Goal: Check status: Check status

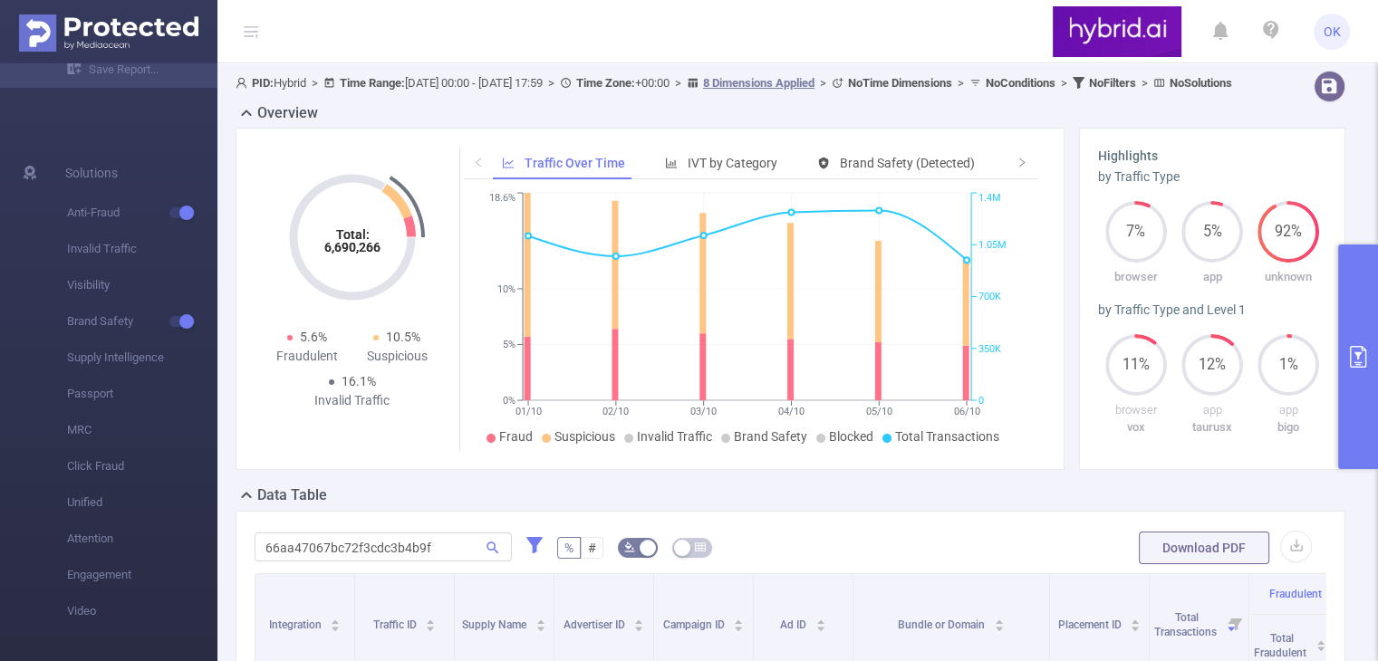
scroll to position [0, 638]
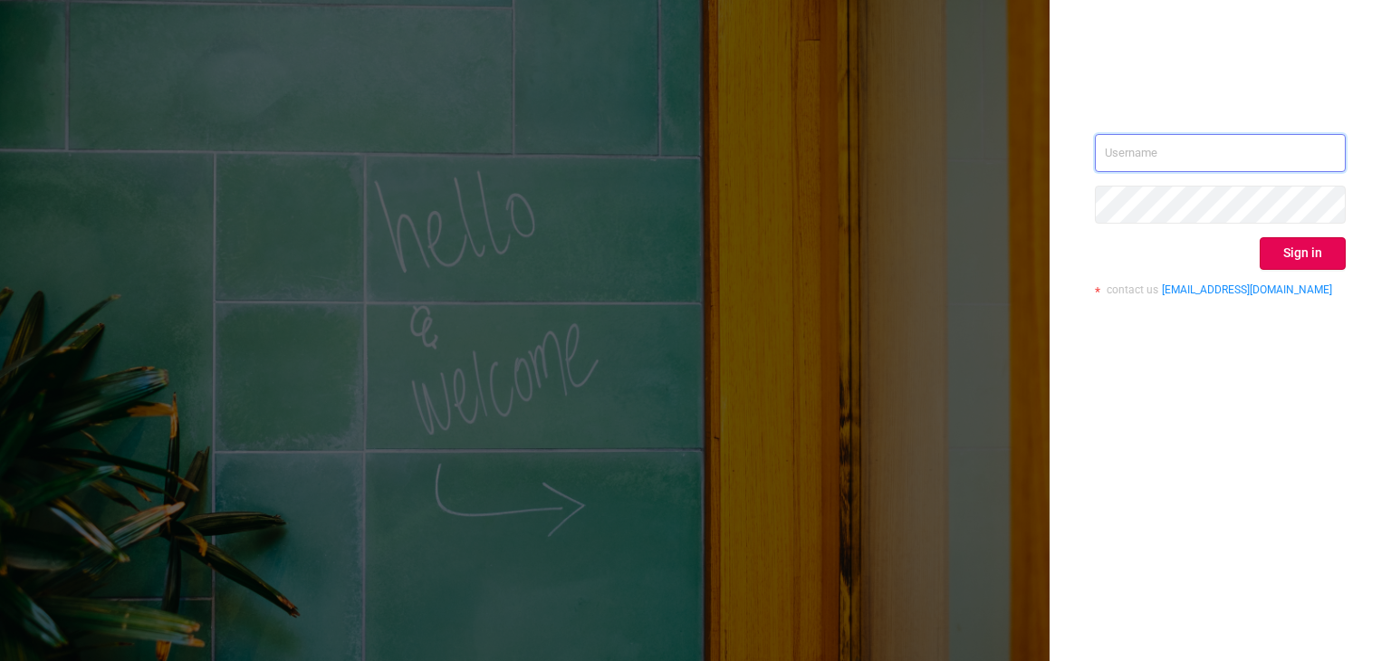
type input "[EMAIL_ADDRESS]"
click at [1317, 251] on button "Sign in" at bounding box center [1303, 253] width 86 height 33
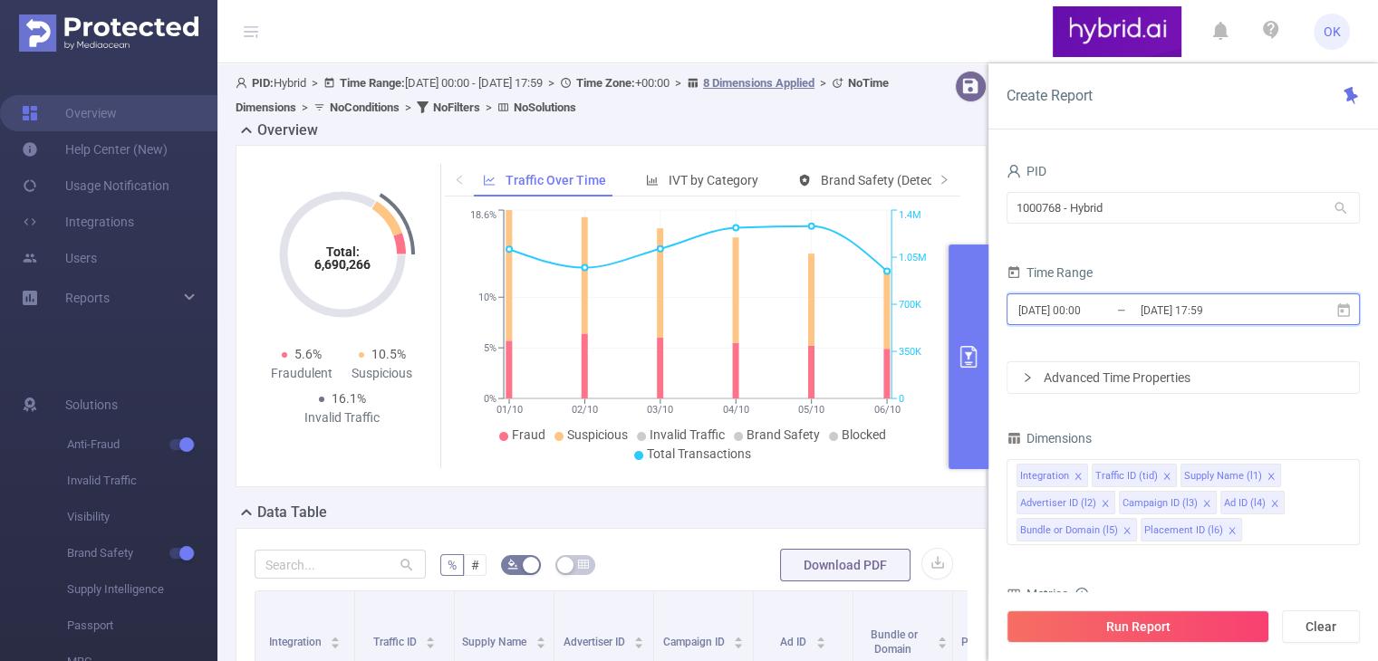
click at [1344, 311] on icon at bounding box center [1343, 310] width 16 height 16
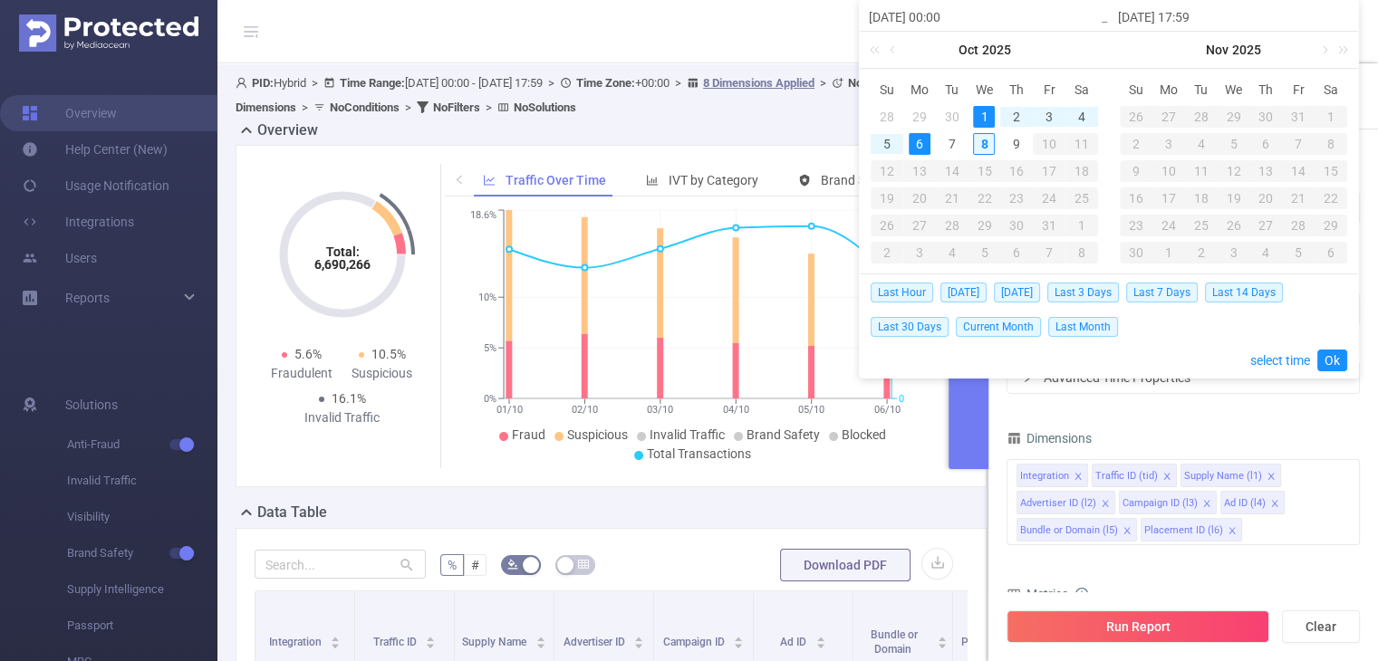
drag, startPoint x: 952, startPoint y: 144, endPoint x: 984, endPoint y: 143, distance: 31.7
click at [958, 144] on div "7" at bounding box center [952, 144] width 22 height 22
click at [987, 142] on div "8" at bounding box center [984, 144] width 22 height 22
type input "[DATE] 00:00"
type input "[DATE] 17:59"
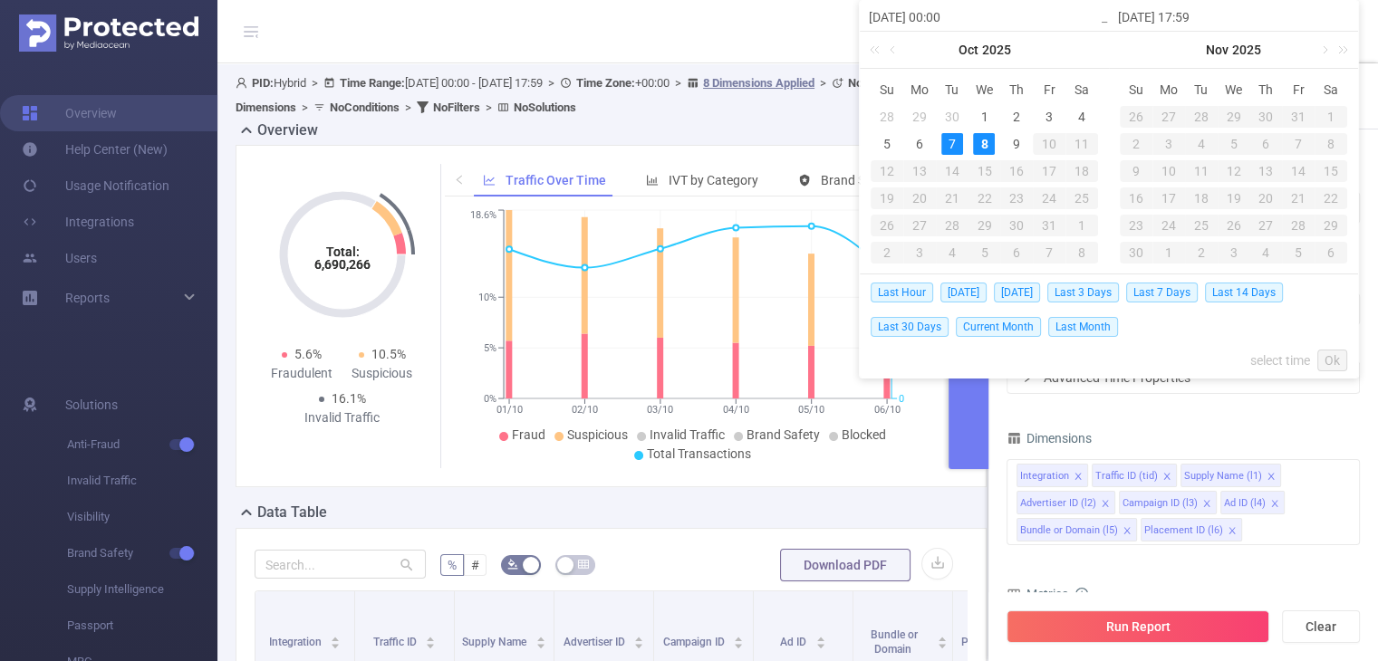
type input "[DATE] 00:00"
type input "[DATE] 17:59"
click at [1334, 360] on link "Ok" at bounding box center [1332, 361] width 30 height 22
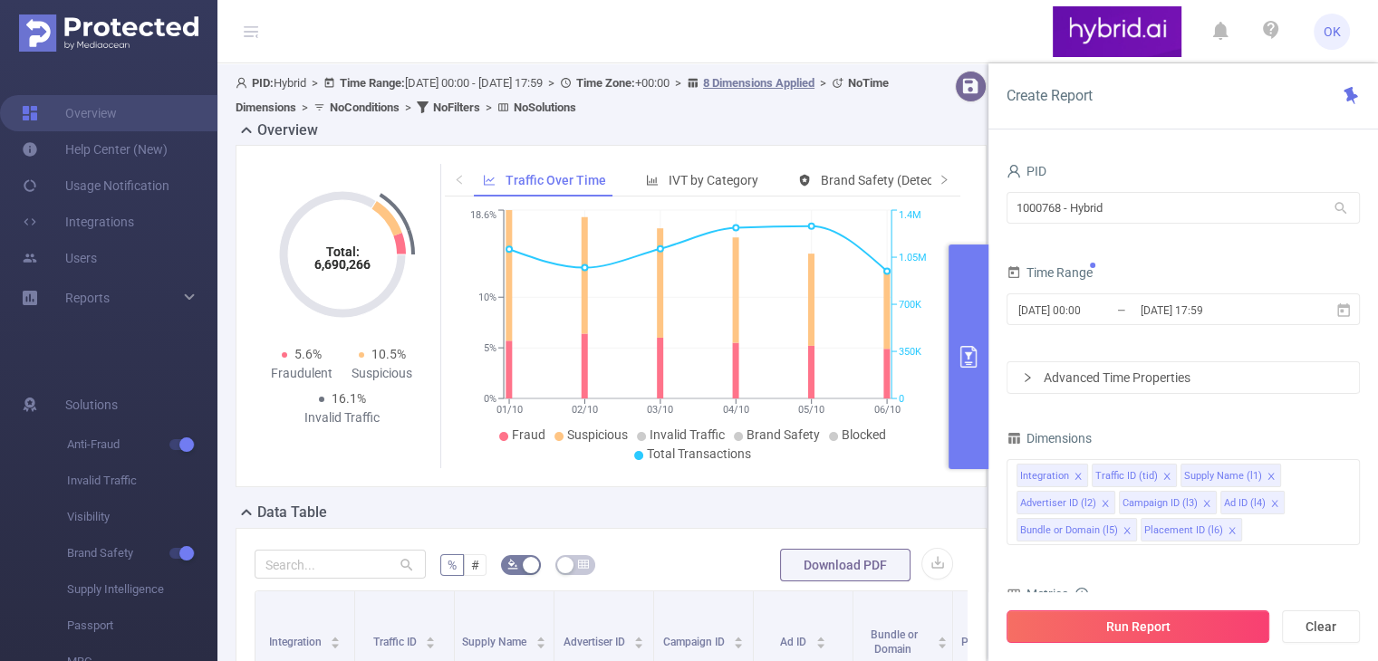
click at [1192, 630] on button "Run Report" at bounding box center [1137, 626] width 263 height 33
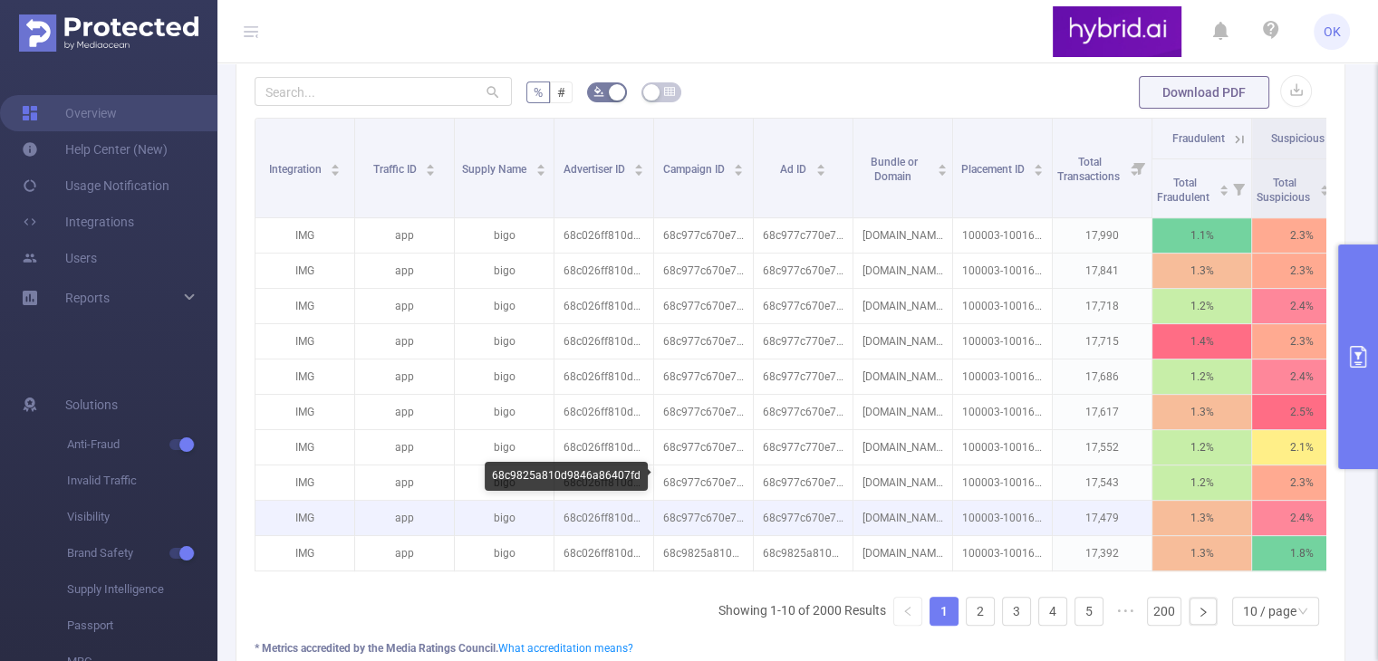
scroll to position [362, 0]
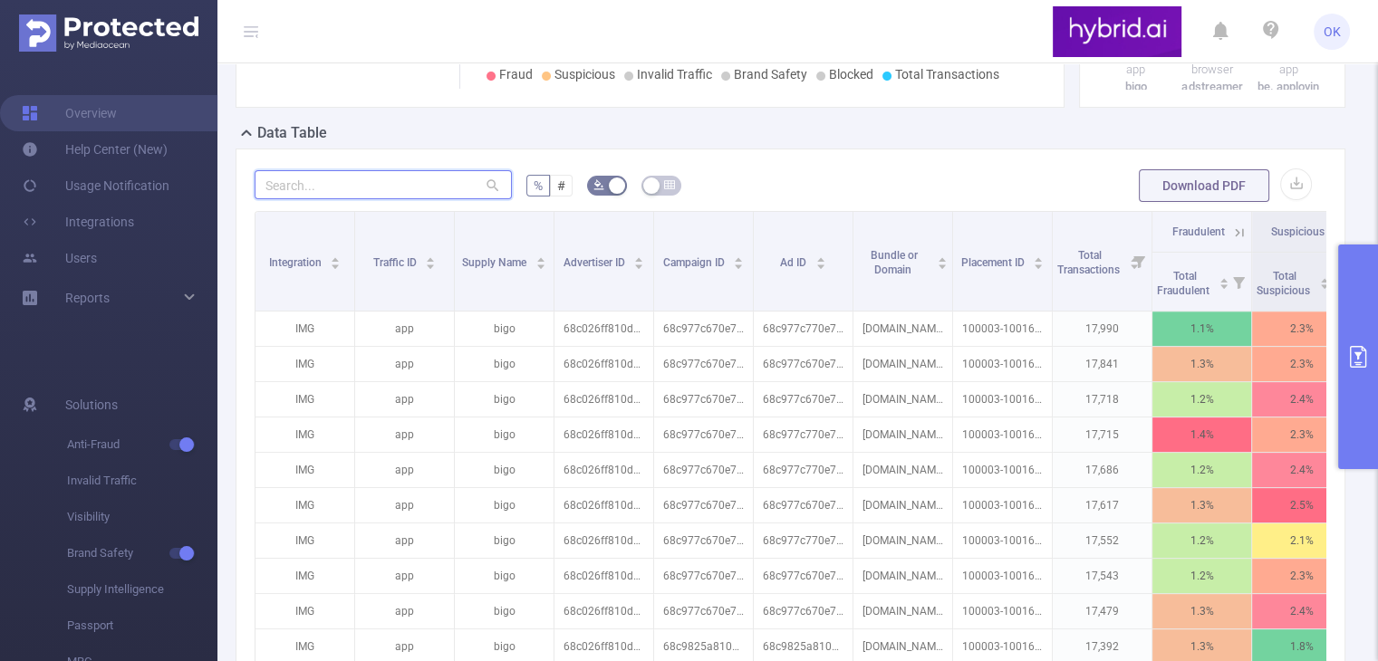
click at [403, 199] on input "text" at bounding box center [382, 184] width 257 height 29
paste input "66aa47067bc72f3cdc3b4b9f"
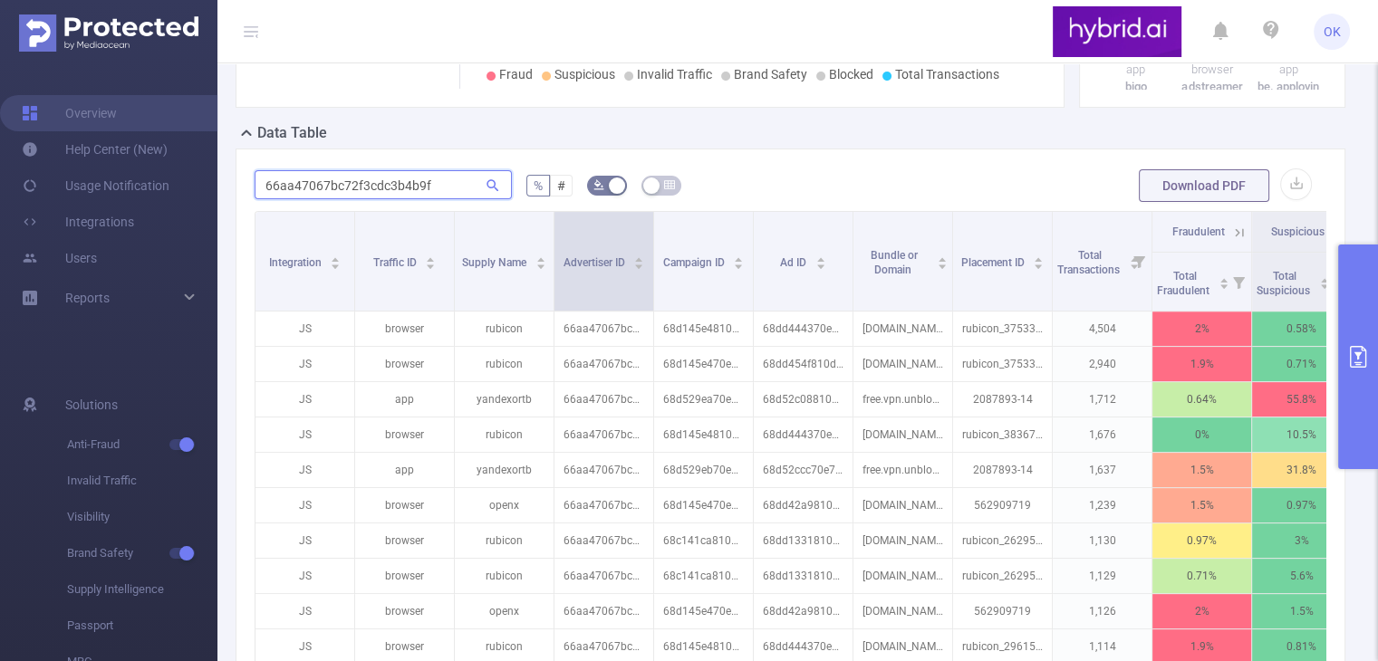
type input "66aa47067bc72f3cdc3b4b9f"
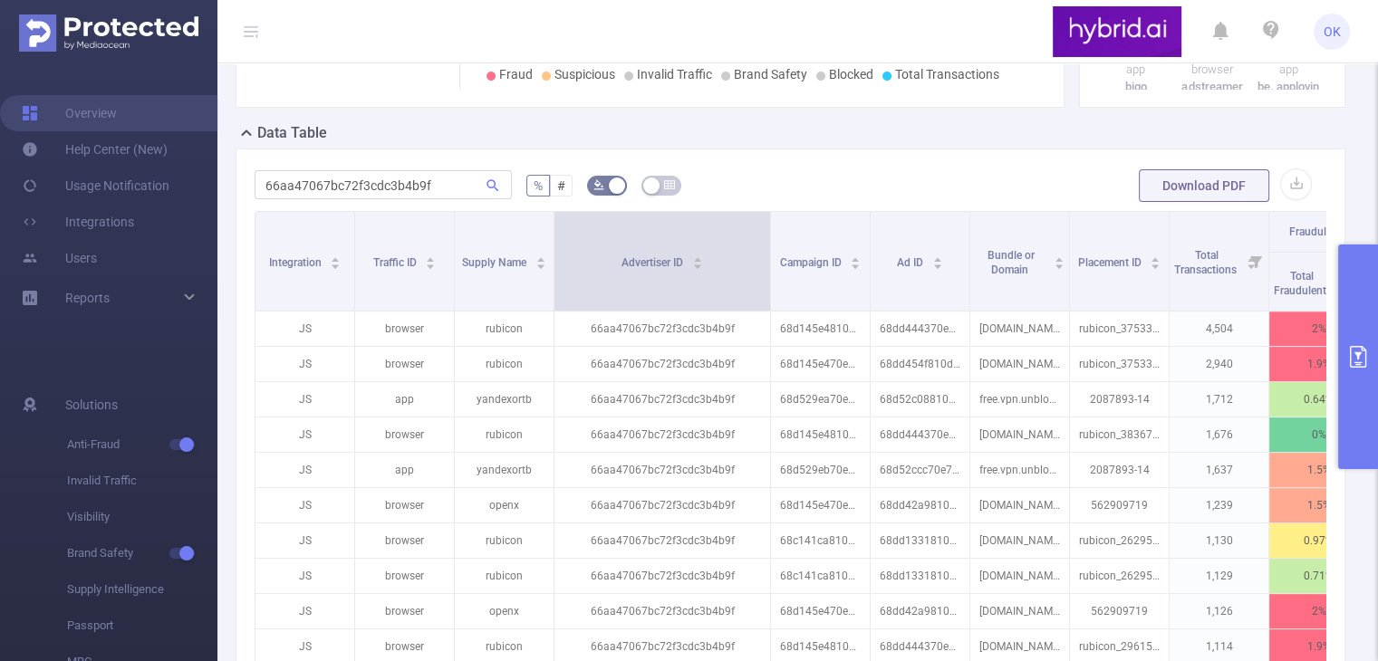
drag, startPoint x: 651, startPoint y: 274, endPoint x: 768, endPoint y: 283, distance: 117.1
click at [768, 283] on span at bounding box center [769, 261] width 9 height 99
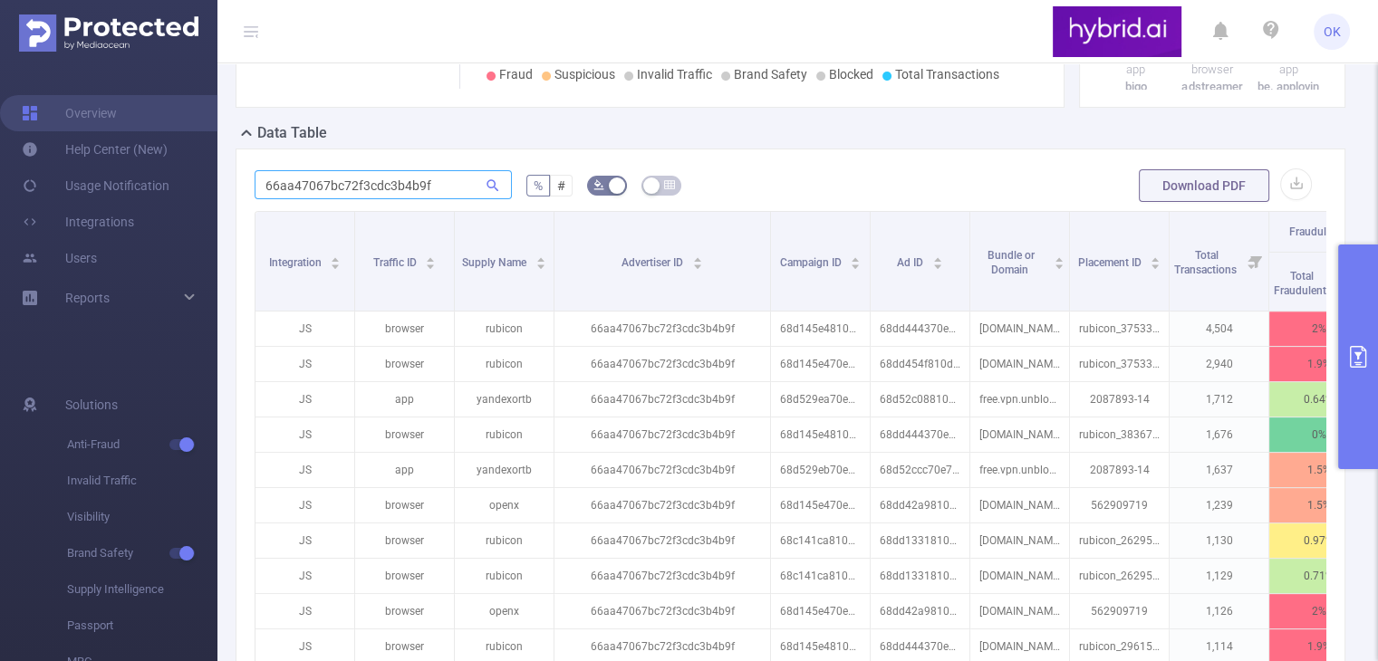
click at [491, 191] on icon at bounding box center [492, 185] width 12 height 12
click at [448, 199] on input "66aa47067bc72f3cdc3b4b9f" at bounding box center [382, 184] width 257 height 29
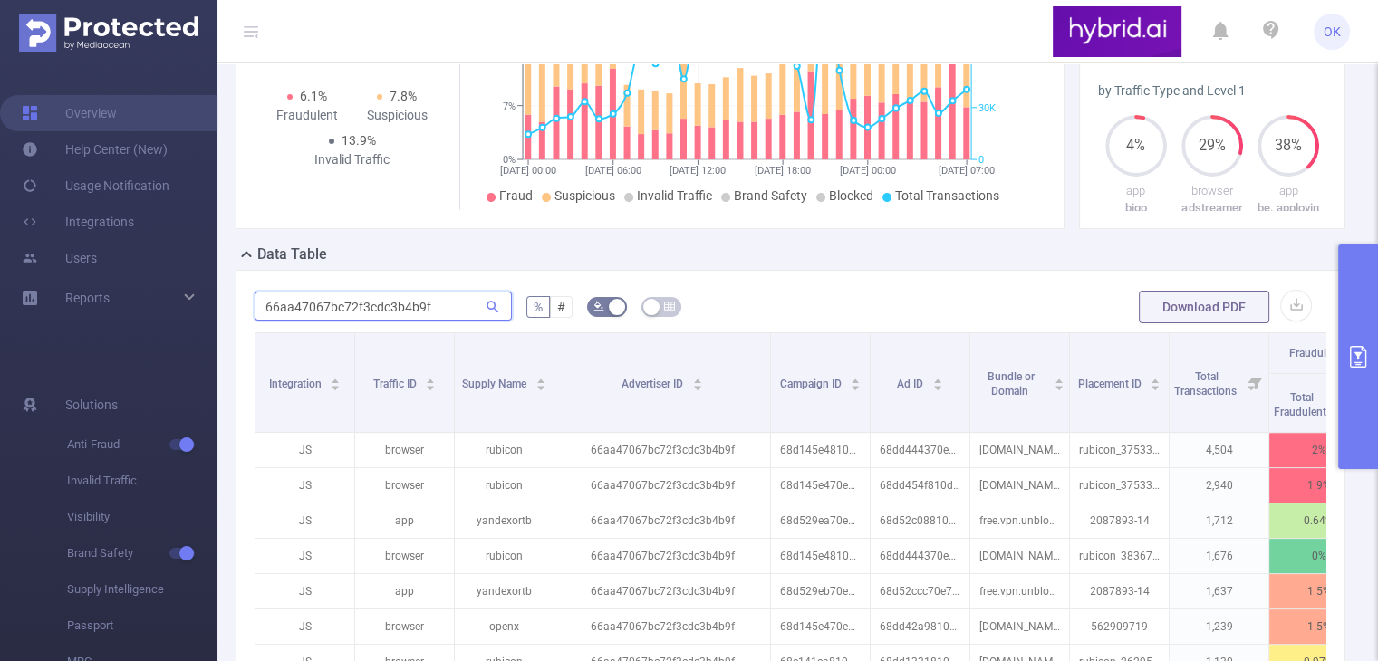
scroll to position [0, 0]
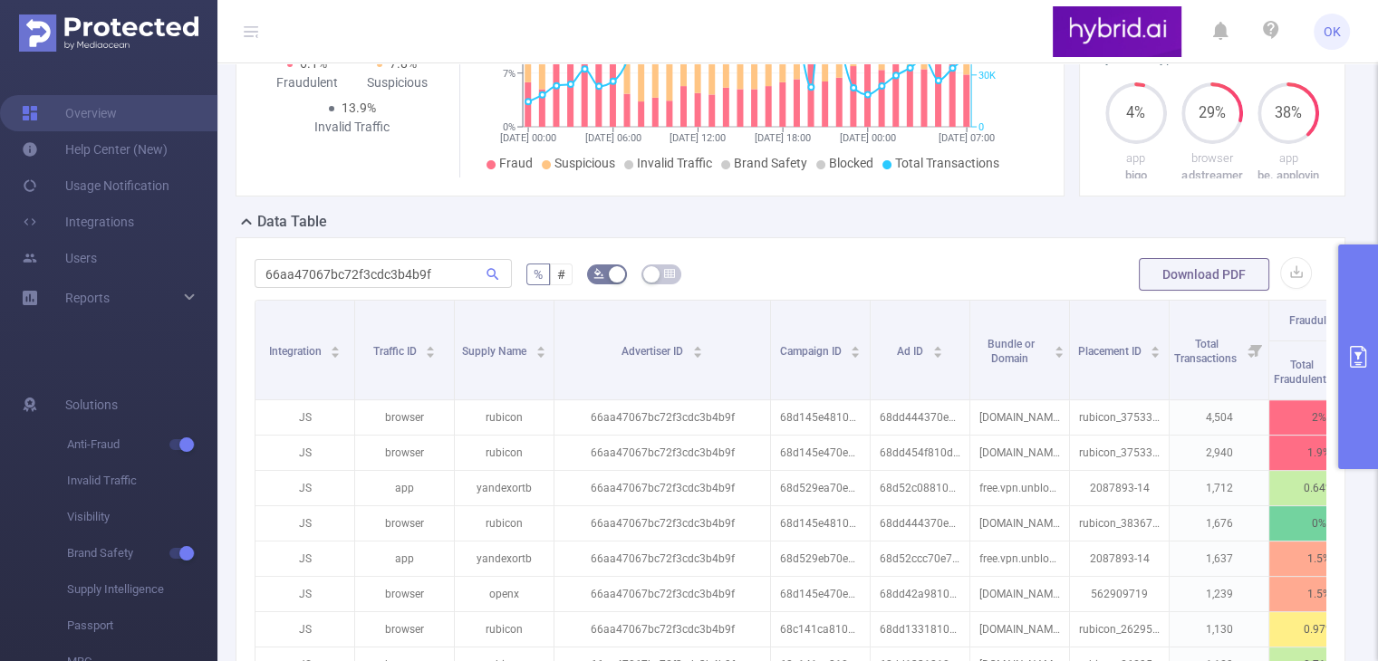
scroll to position [91, 0]
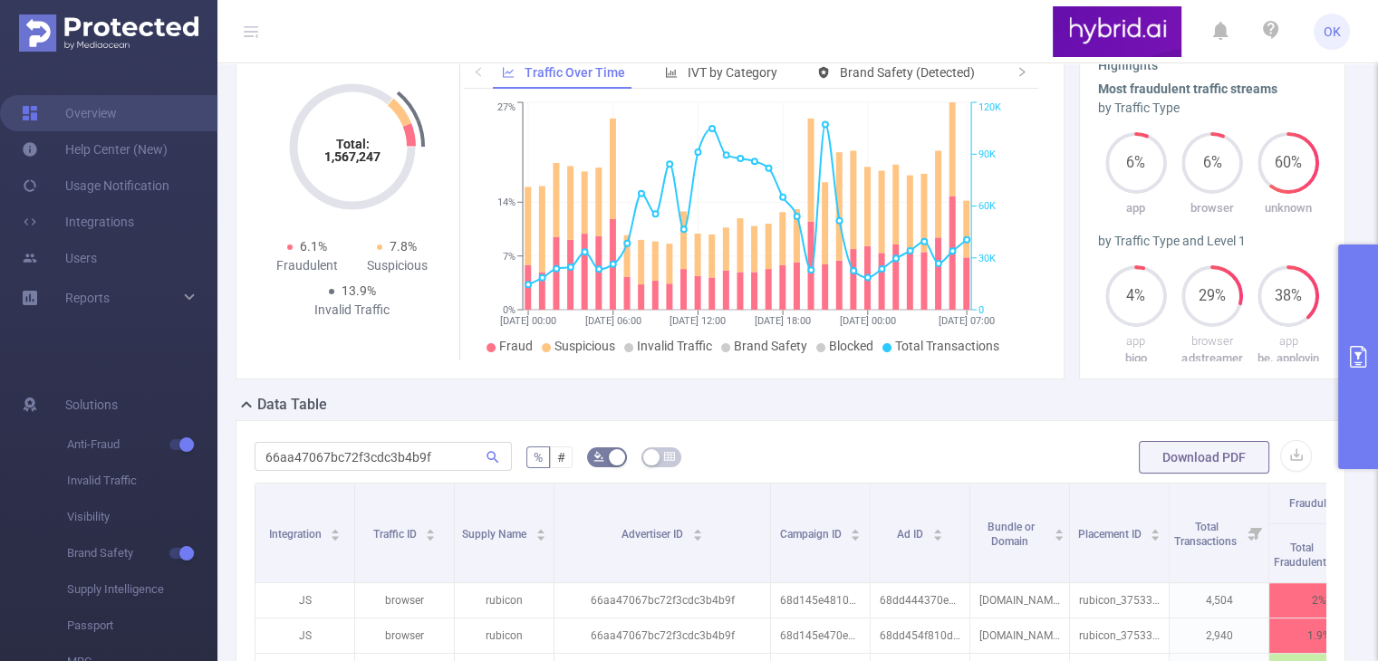
click at [1368, 349] on button "primary" at bounding box center [1358, 357] width 40 height 225
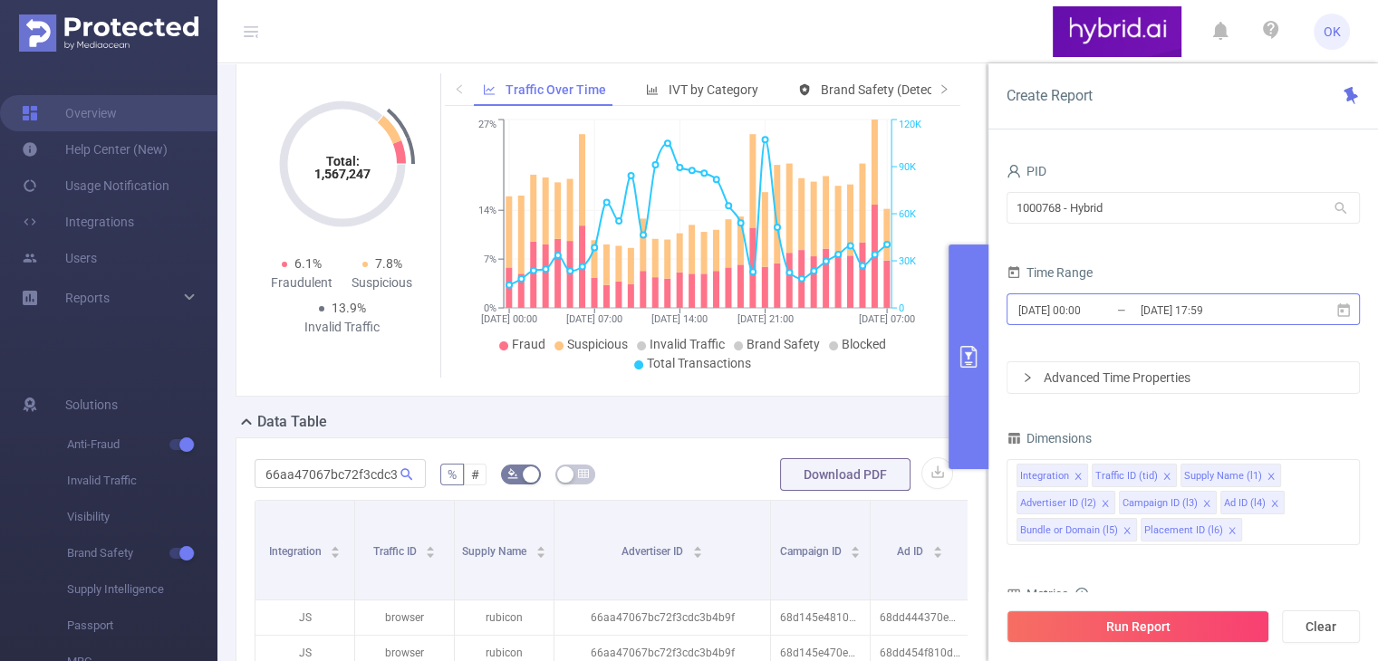
click at [1112, 310] on input "[DATE] 00:00" at bounding box center [1089, 310] width 147 height 24
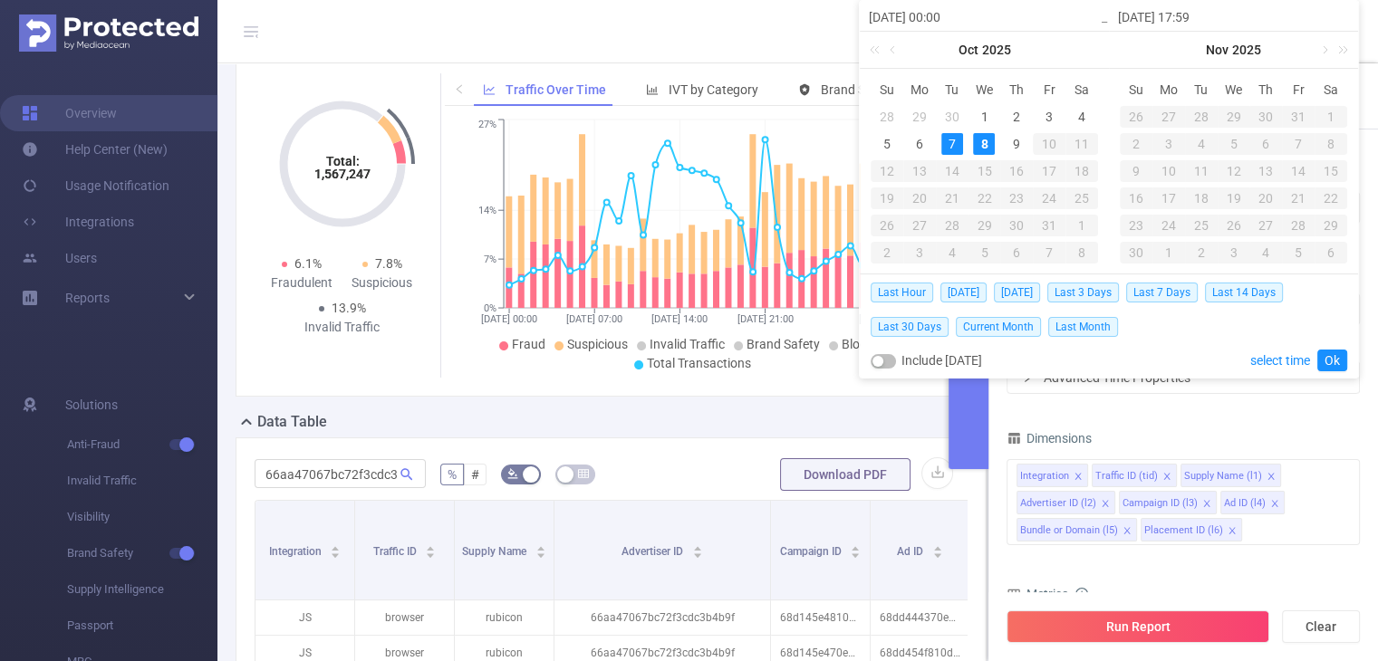
click at [986, 146] on div "8" at bounding box center [984, 144] width 22 height 22
type input "[DATE] 00:00"
click at [1330, 359] on link "Ok" at bounding box center [1332, 361] width 30 height 22
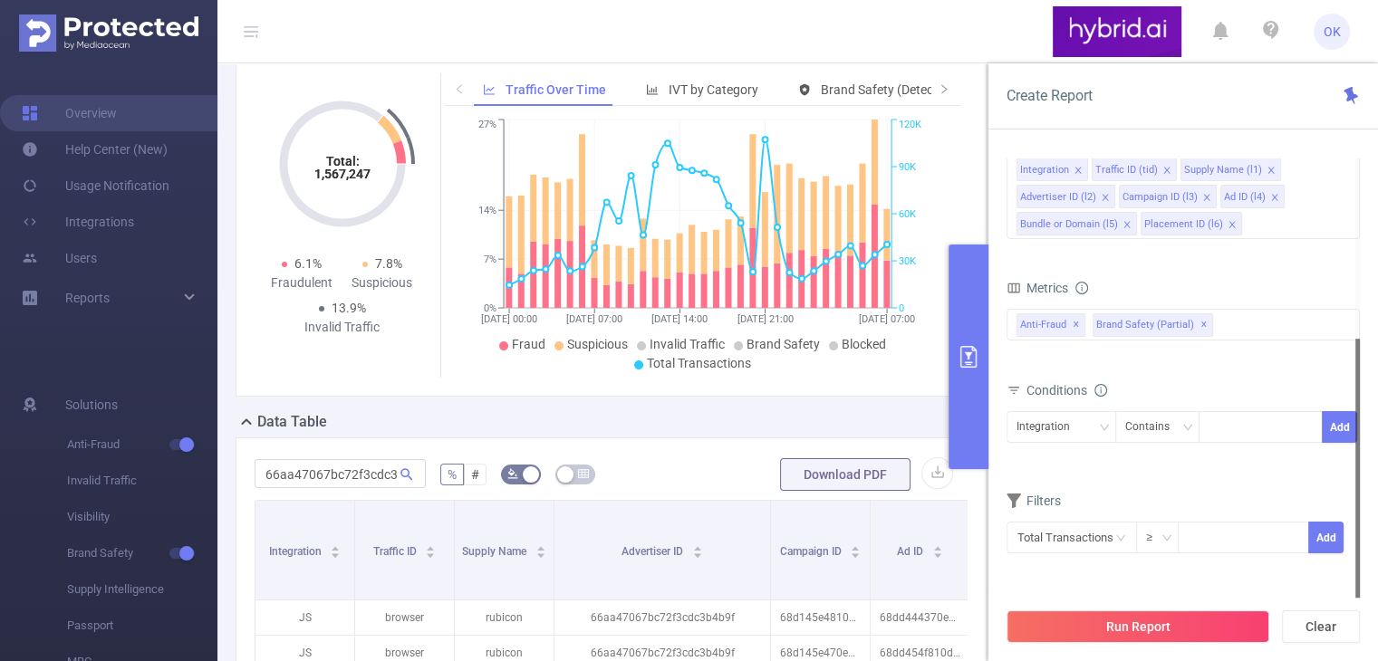
scroll to position [0, 0]
click at [1080, 423] on div "Integration" at bounding box center [1049, 427] width 66 height 30
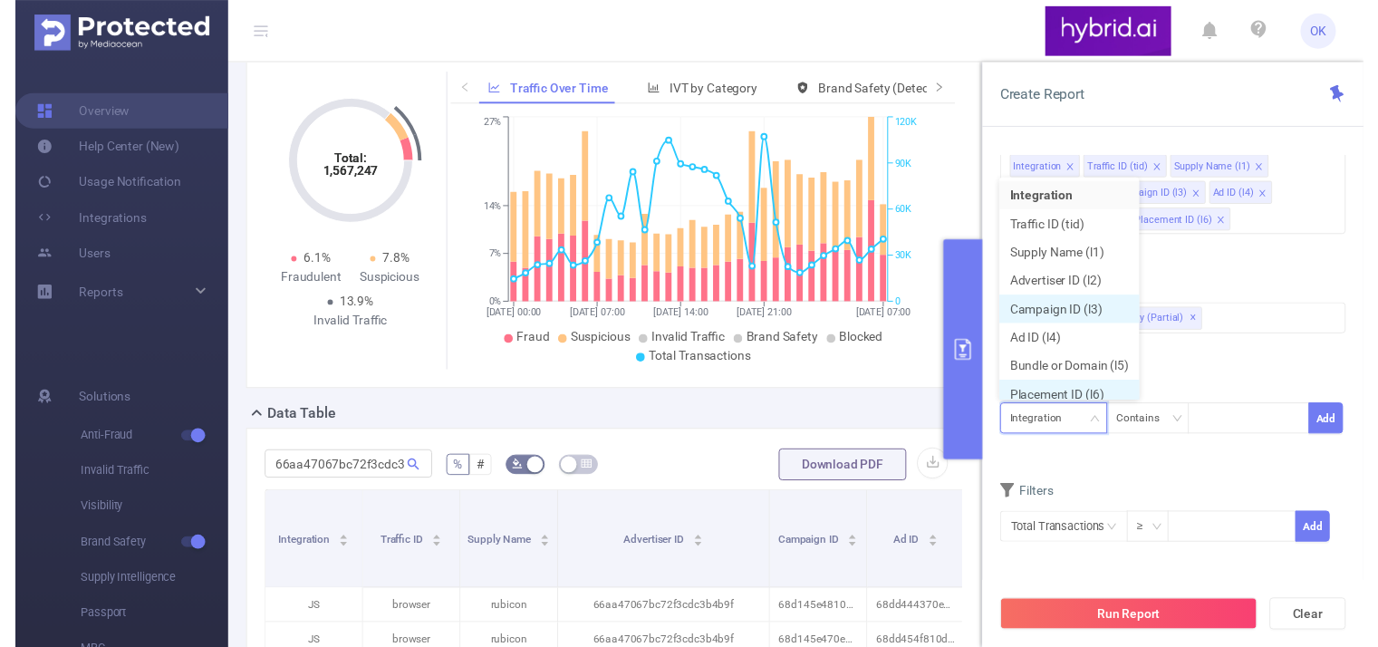
scroll to position [8, 0]
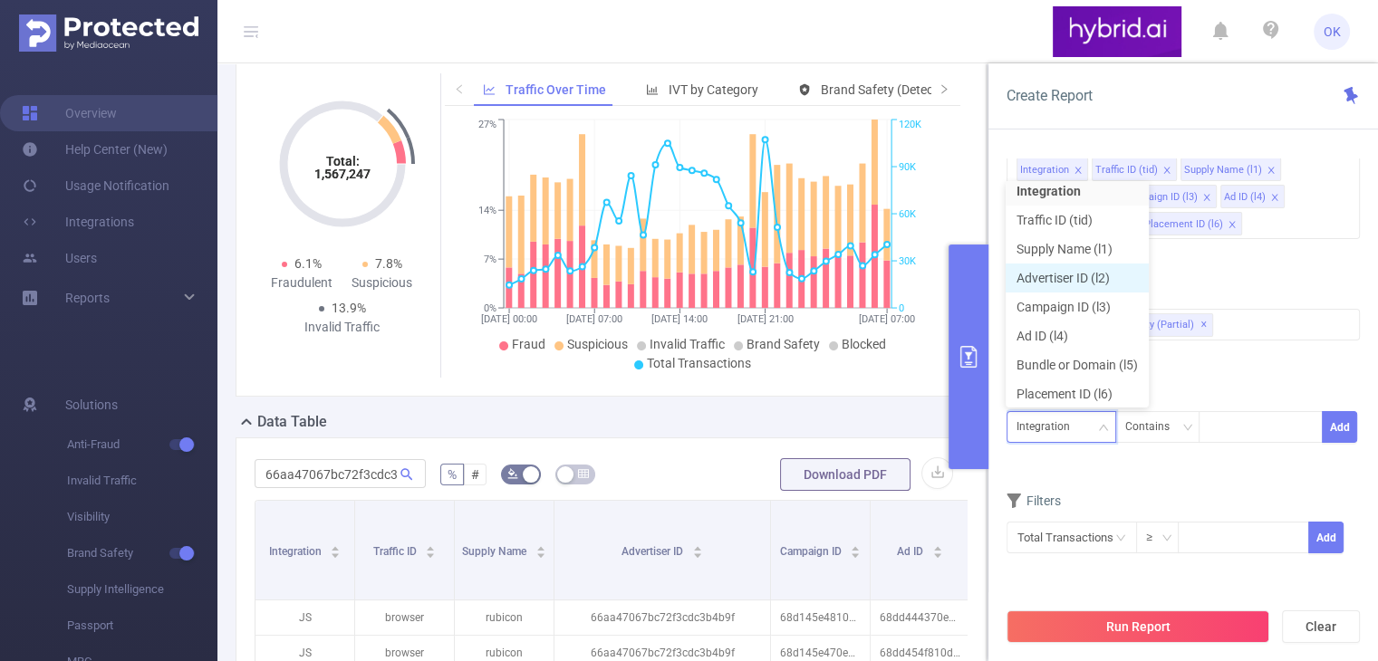
click at [1080, 280] on li "Advertiser ID (l2)" at bounding box center [1076, 278] width 143 height 29
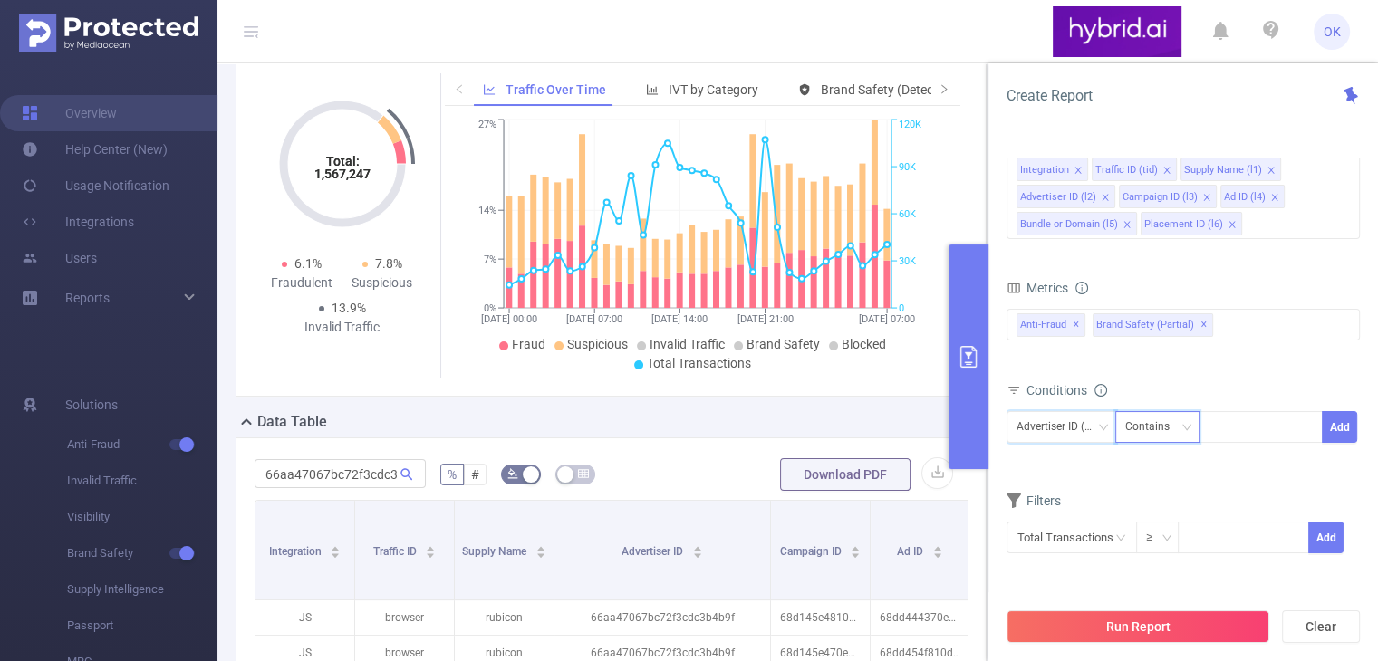
click at [1174, 428] on div "Contains" at bounding box center [1153, 427] width 57 height 30
click at [1170, 495] on li "Is" at bounding box center [1174, 493] width 120 height 29
click at [1240, 425] on div at bounding box center [1260, 427] width 104 height 30
paste input "66aa47067bc72f3cdc3b4b9f"
type input "66aa47067bc72f3cdc3b4b9f"
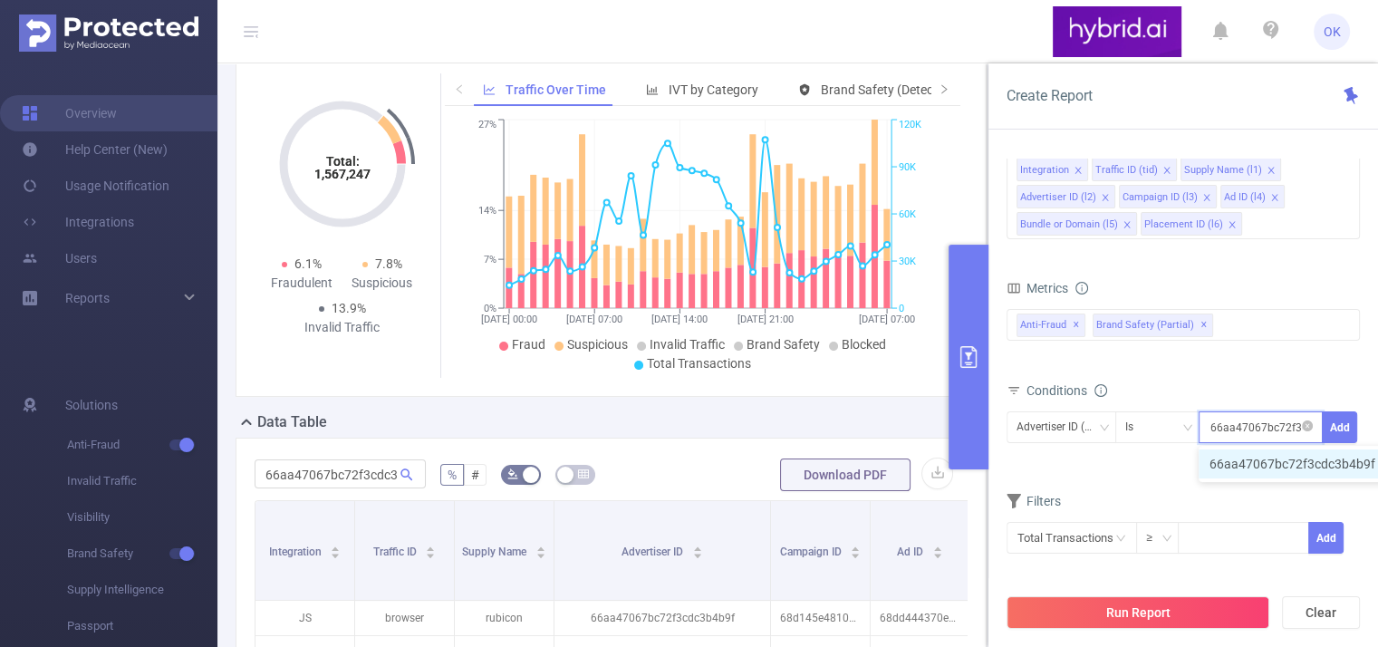
scroll to position [0, 38]
click at [1314, 467] on li "66aa47067bc72f3cdc3b4b9f" at bounding box center [1301, 463] width 206 height 29
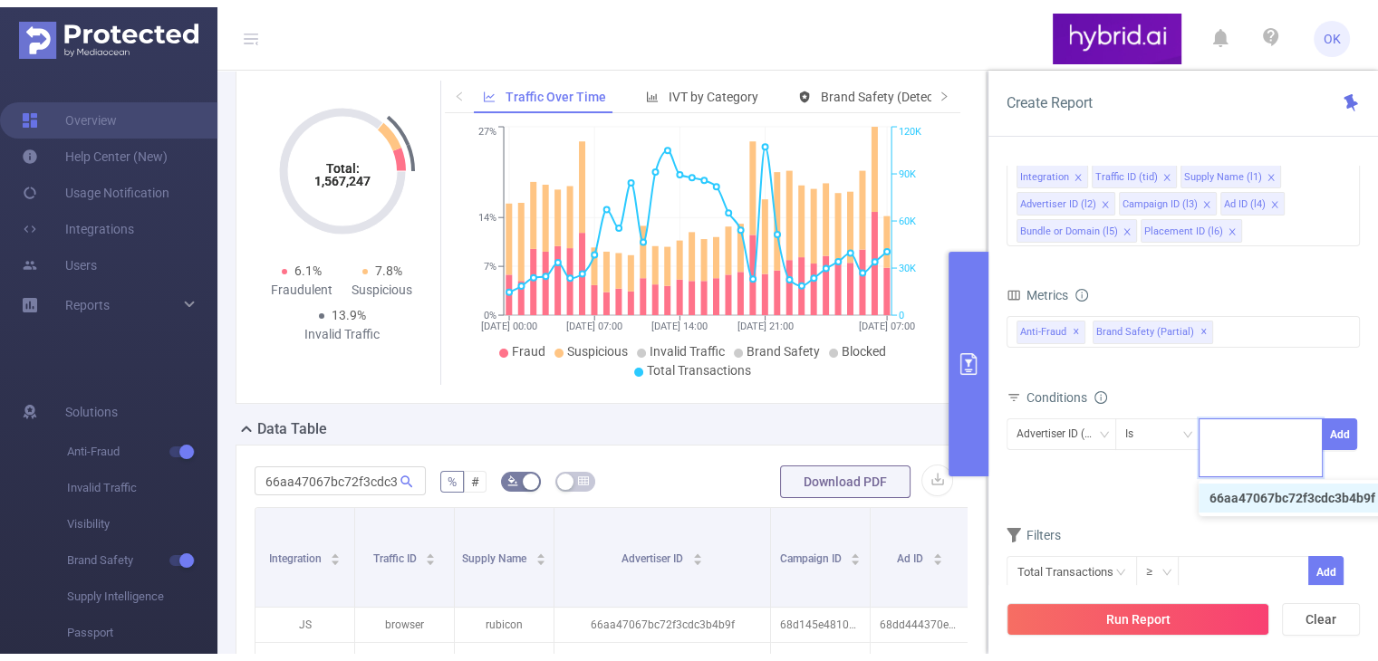
scroll to position [0, 0]
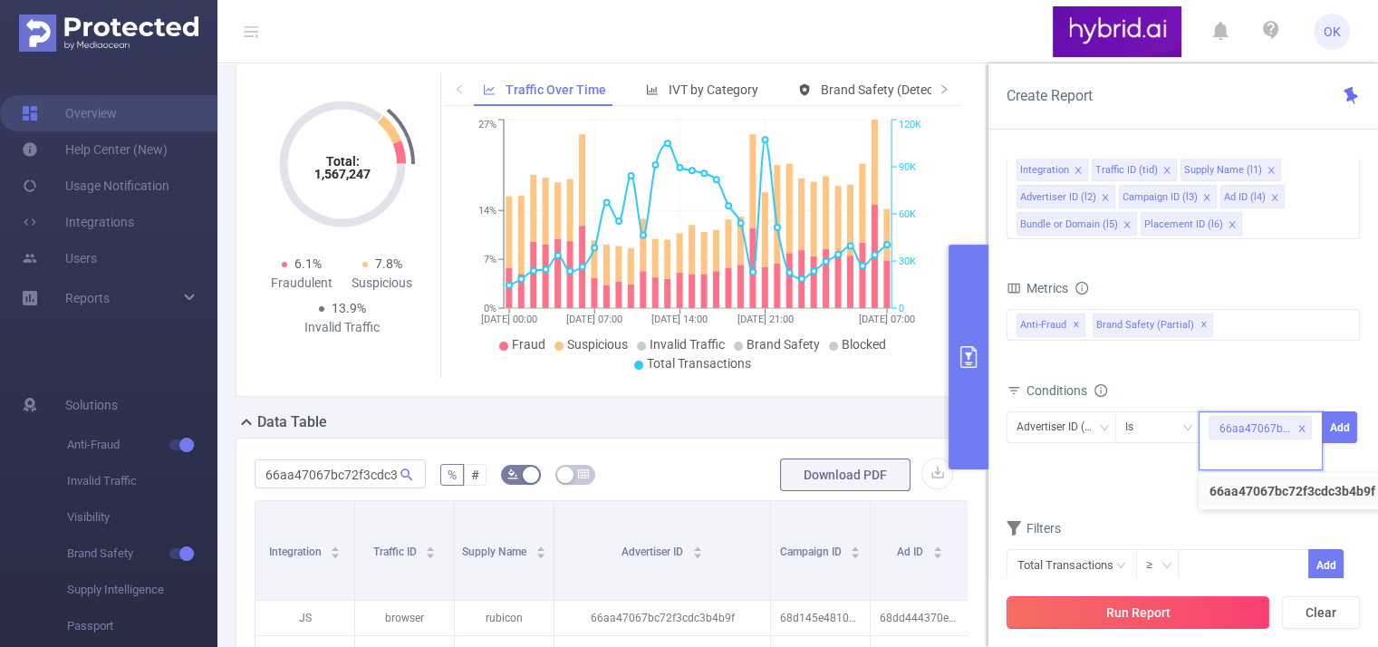
click at [1203, 610] on button "Run Report" at bounding box center [1137, 612] width 263 height 33
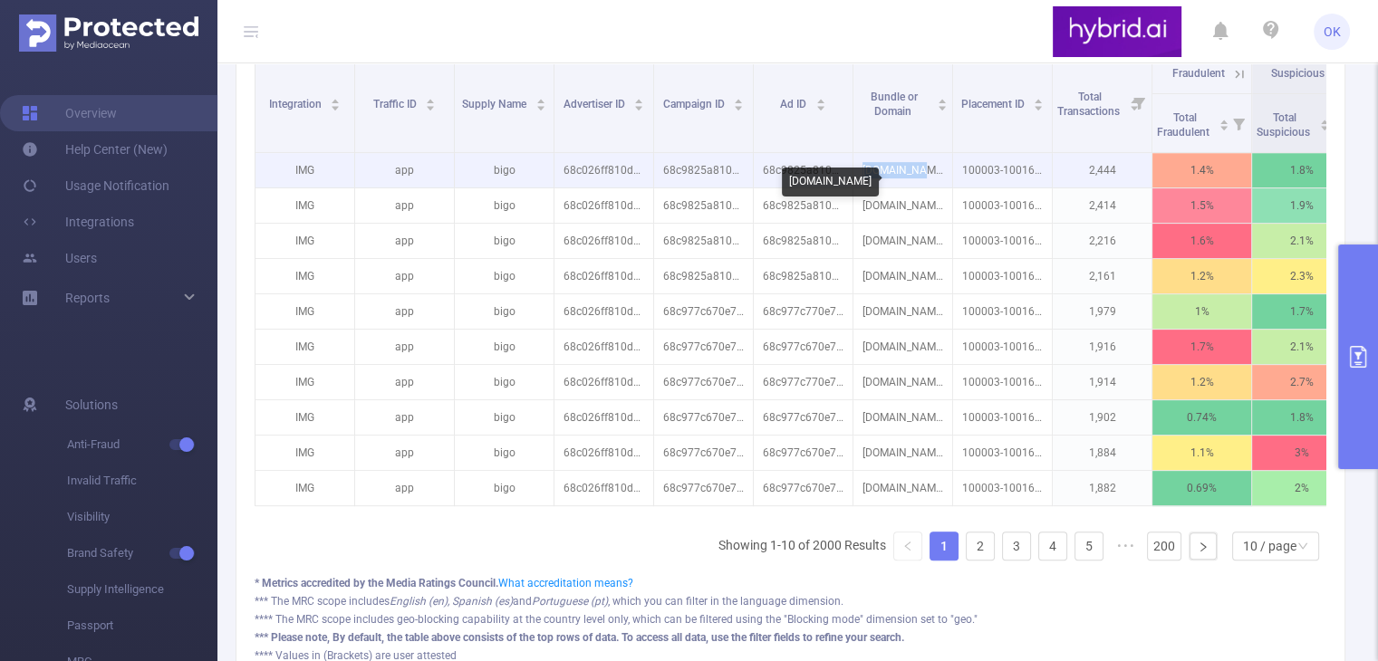
drag, startPoint x: 877, startPoint y: 182, endPoint x: 927, endPoint y: 185, distance: 49.9
click at [927, 185] on p "[DOMAIN_NAME]" at bounding box center [902, 170] width 99 height 34
copy p "[DOMAIN_NAME]"
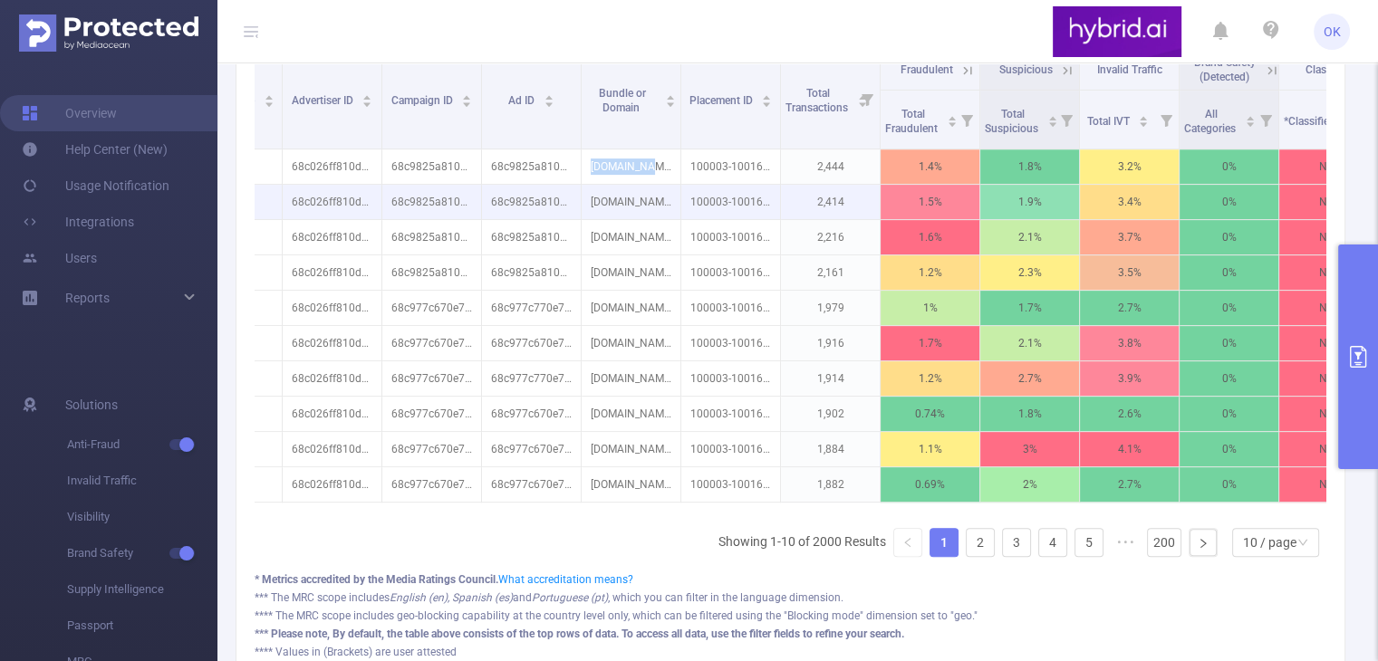
scroll to position [430, 0]
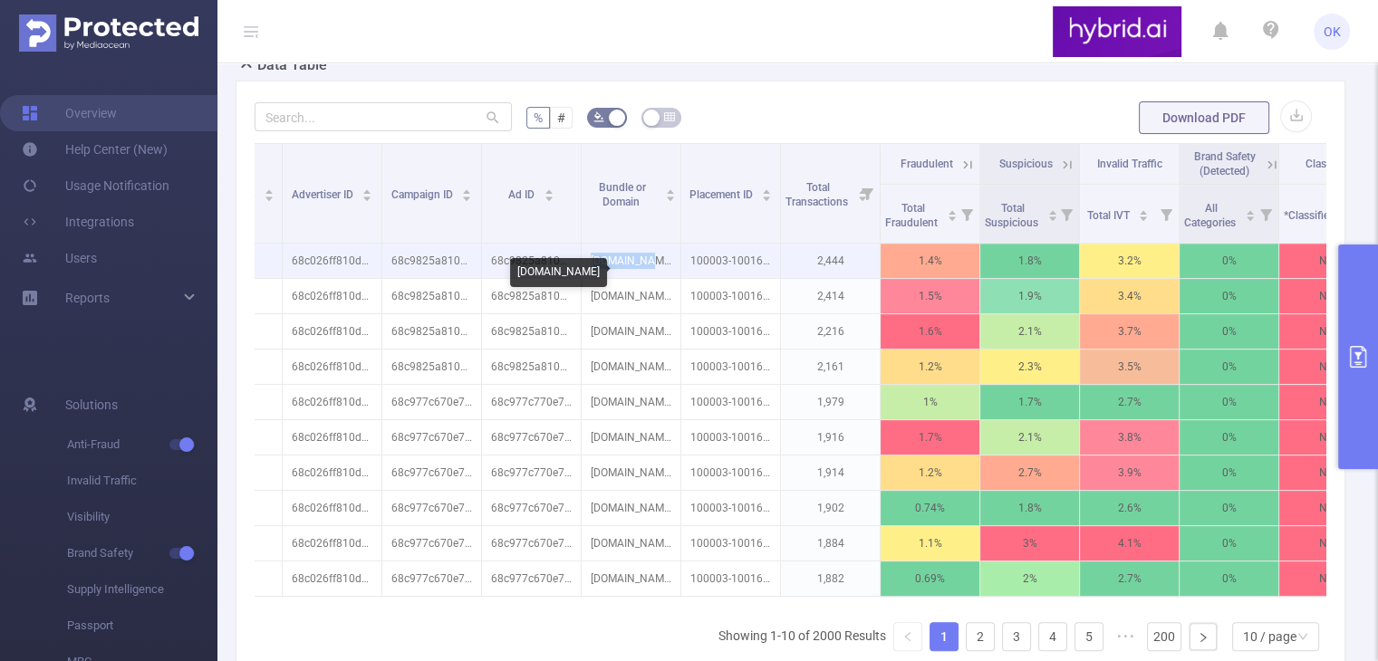
click at [668, 275] on p "[DOMAIN_NAME]" at bounding box center [630, 261] width 99 height 34
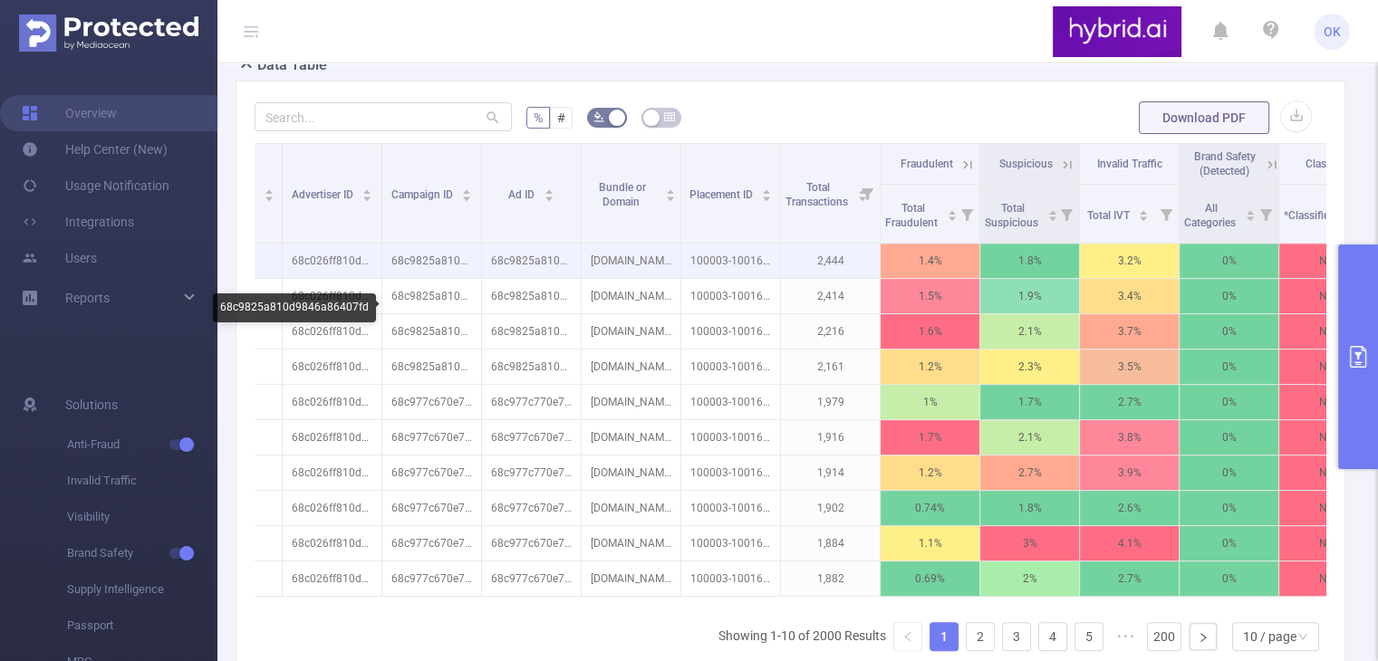
click at [440, 278] on p "68c9825a810d9846a86407fd" at bounding box center [431, 261] width 99 height 34
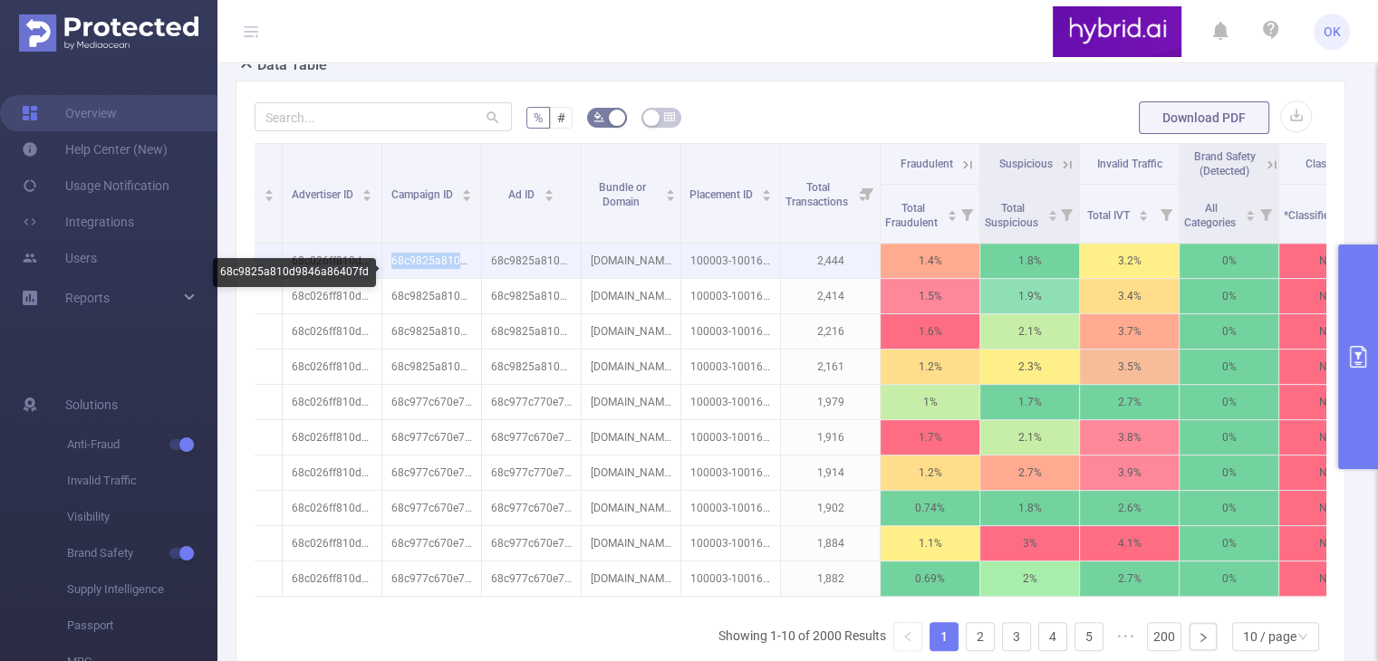
click at [440, 278] on p "68c9825a810d9846a86407fd" at bounding box center [431, 261] width 99 height 34
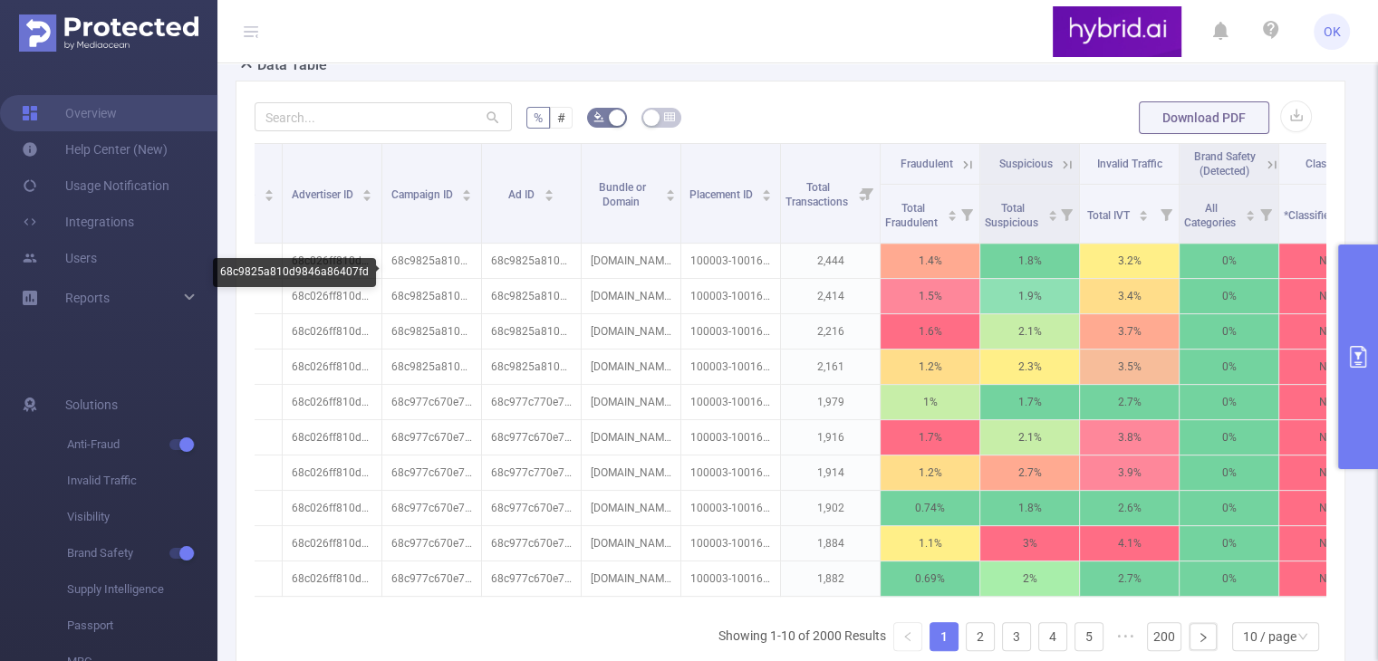
click at [342, 267] on div "68c9825a810d9846a86407fd" at bounding box center [294, 272] width 163 height 29
click at [343, 267] on div "68c9825a810d9846a86407fd" at bounding box center [294, 272] width 163 height 29
copy div "68c9825a810d9846a86407fd"
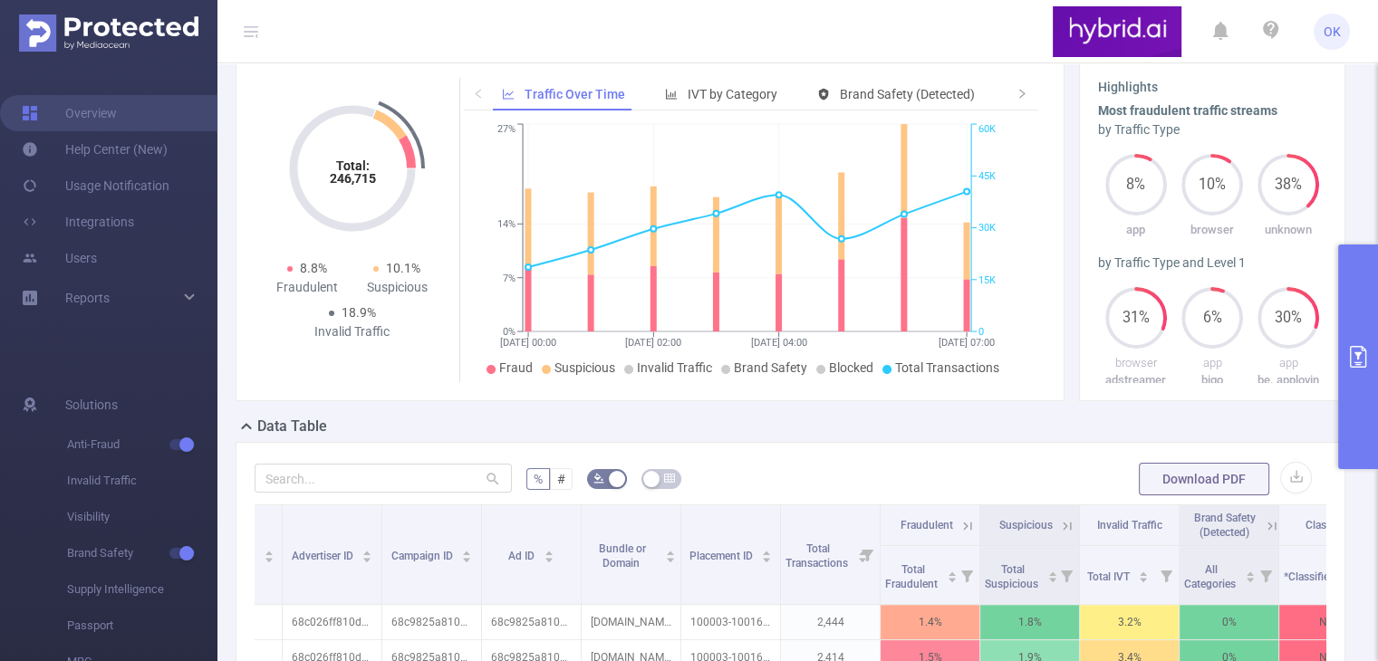
scroll to position [0, 0]
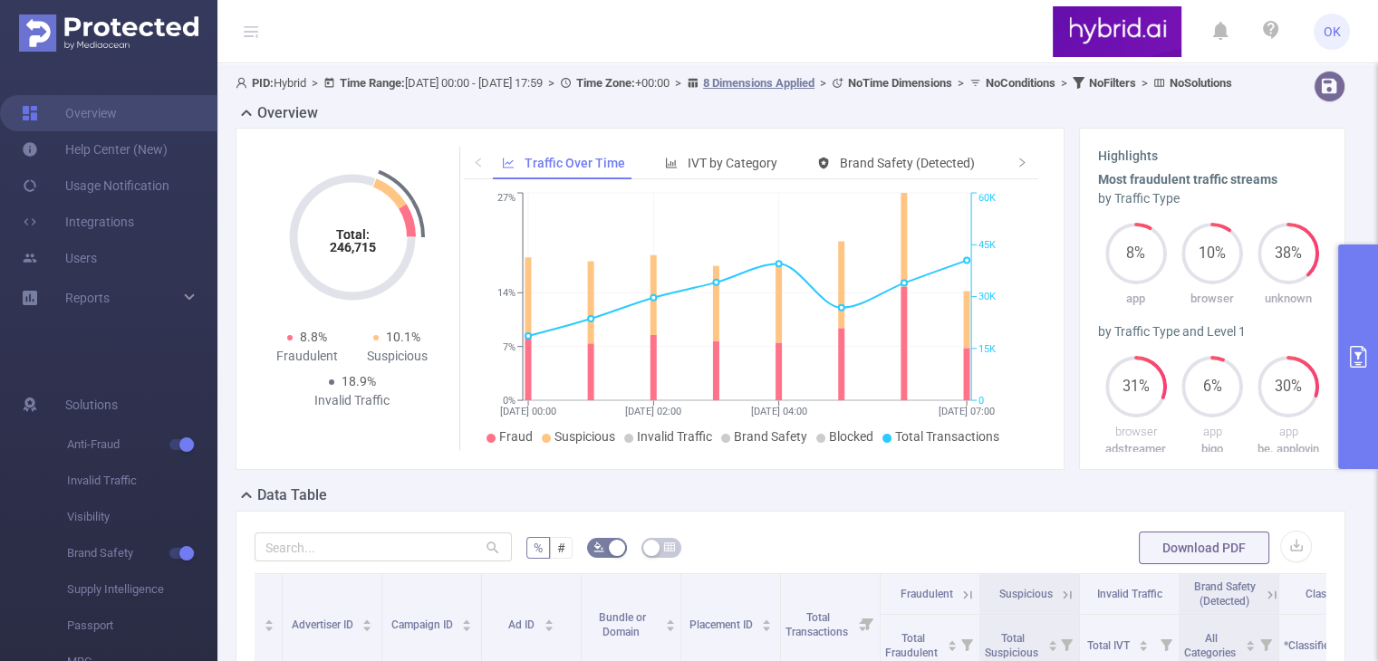
click at [254, 124] on icon at bounding box center [246, 113] width 22 height 22
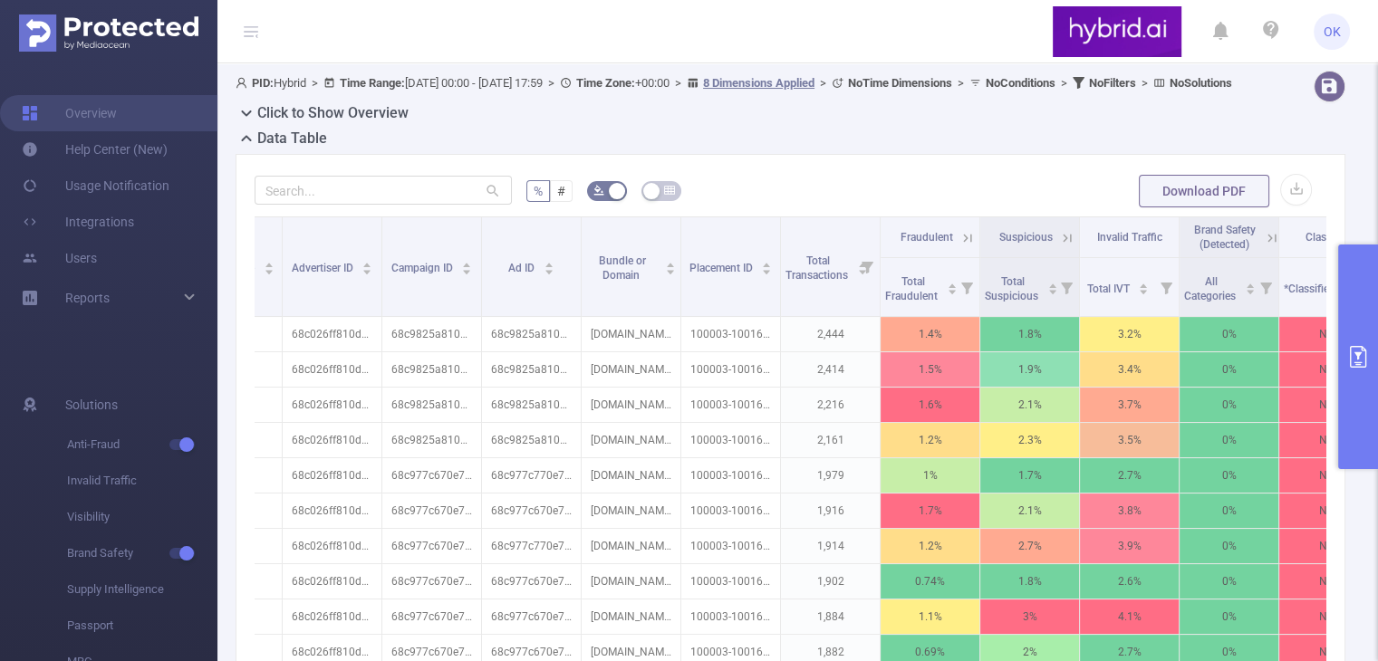
click at [272, 124] on h2 "Click to Show Overview" at bounding box center [332, 113] width 151 height 22
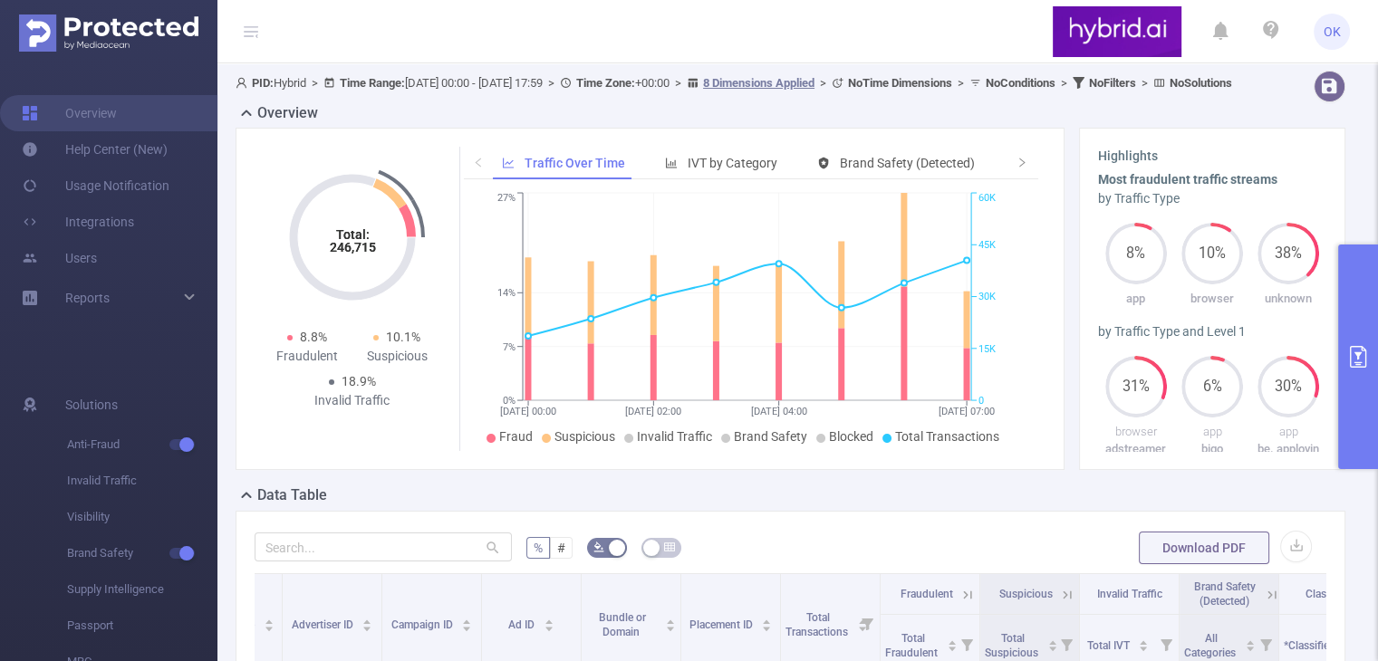
drag, startPoint x: 1201, startPoint y: 80, endPoint x: 1125, endPoint y: 79, distance: 76.1
click at [1084, 80] on icon at bounding box center [1078, 83] width 12 height 12
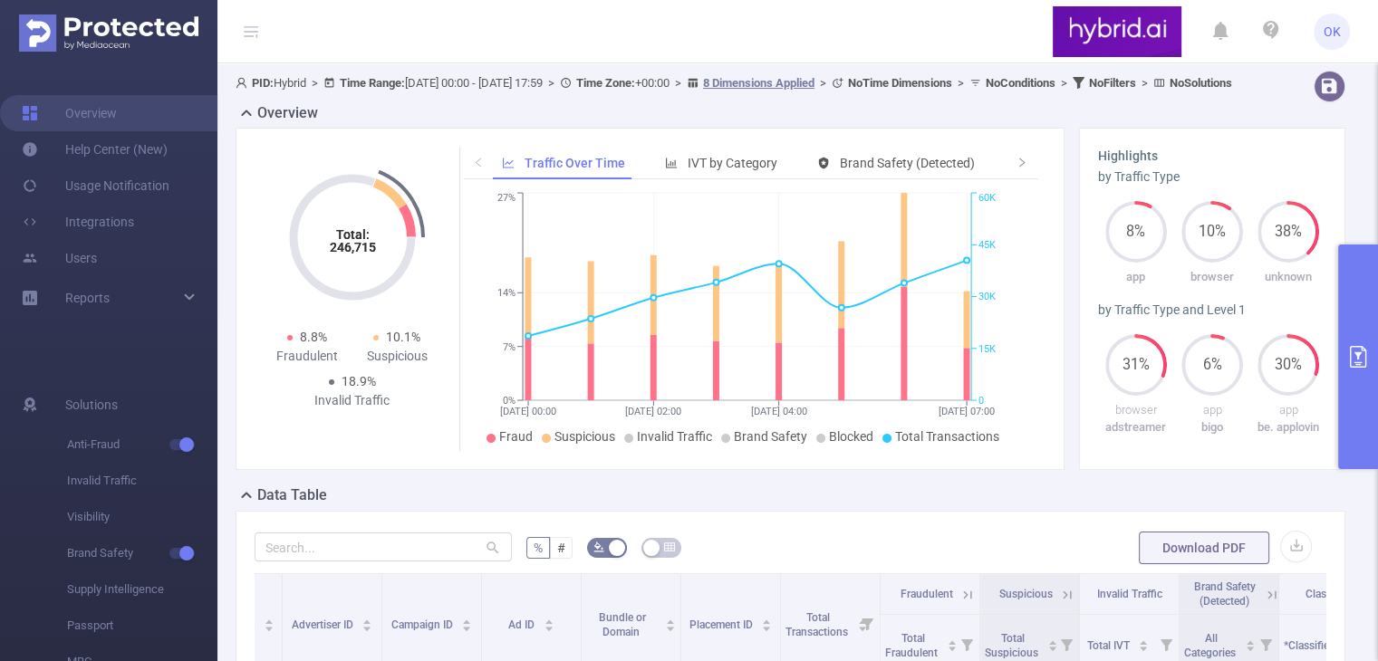
click at [1344, 339] on button "primary" at bounding box center [1358, 357] width 40 height 225
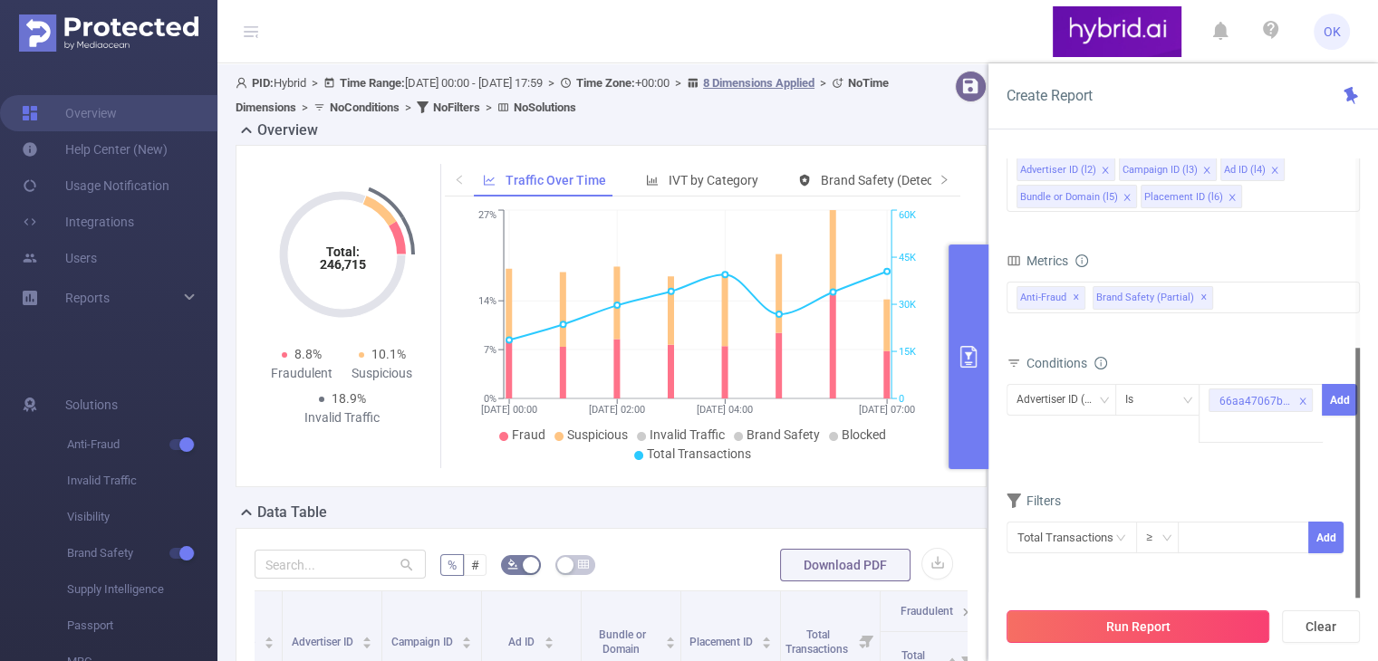
click at [1163, 629] on button "Run Report" at bounding box center [1137, 626] width 263 height 33
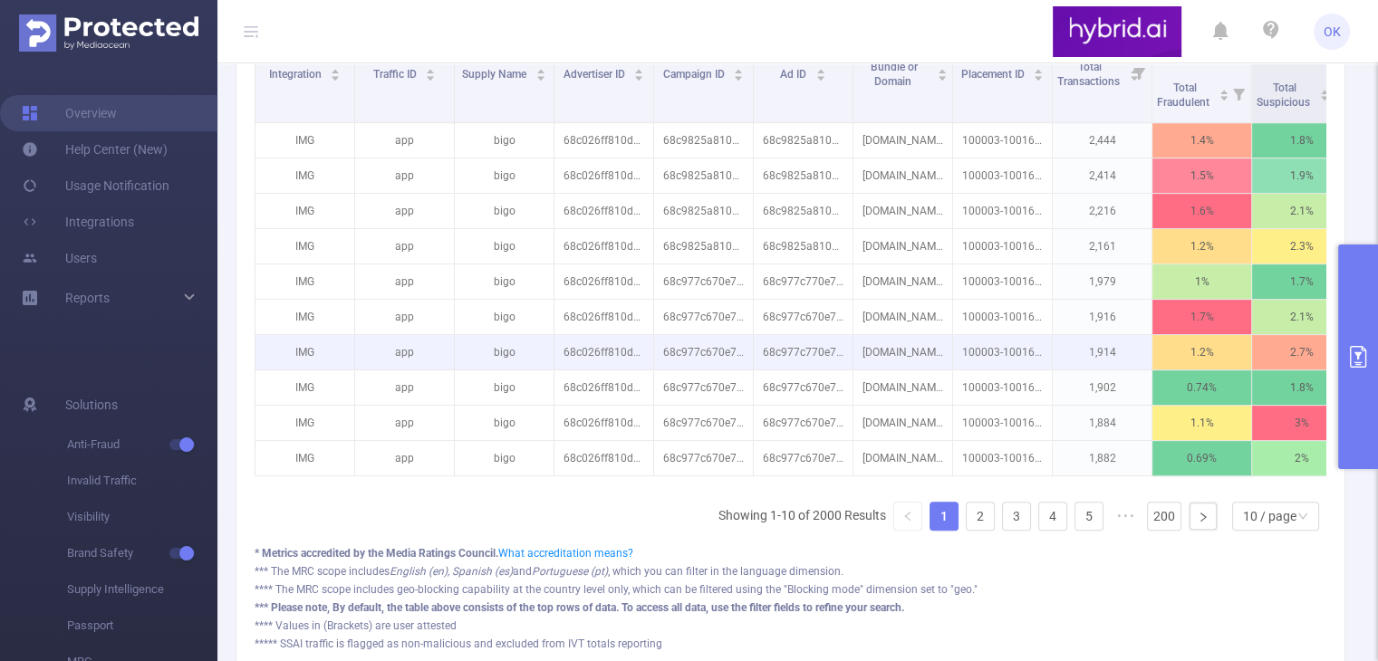
scroll to position [521, 0]
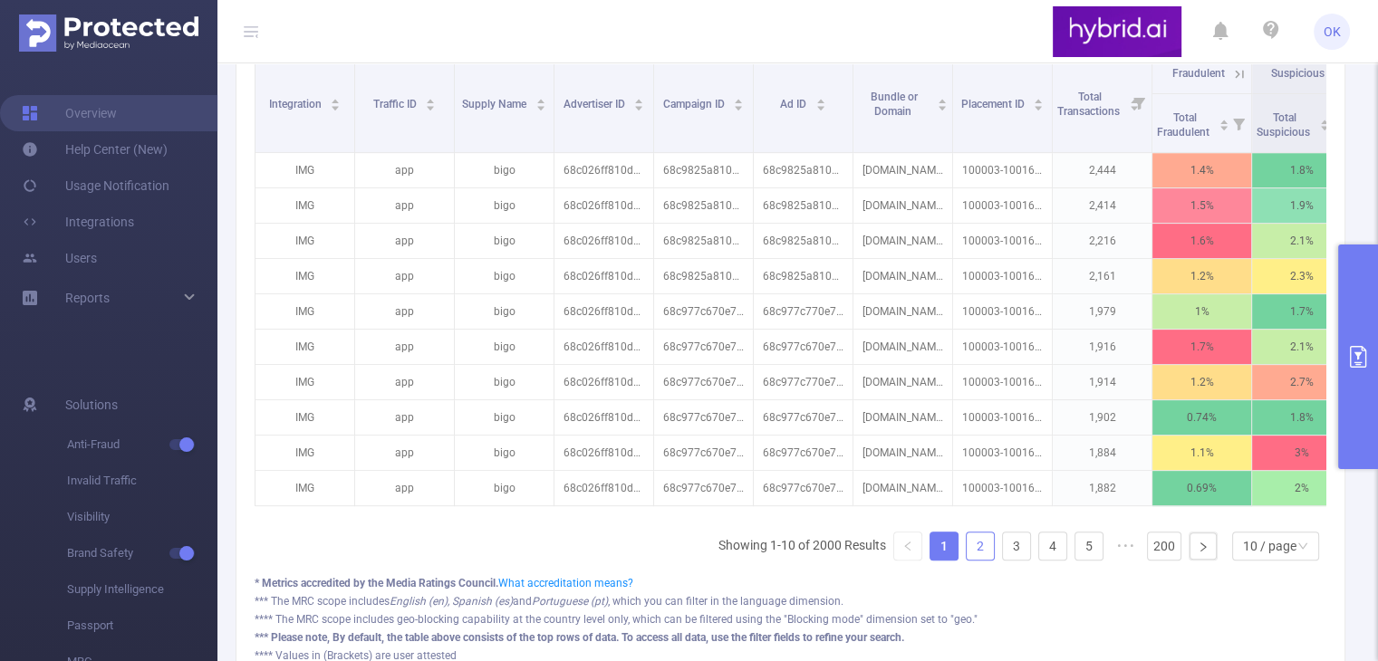
click at [968, 560] on link "2" at bounding box center [979, 546] width 27 height 27
